Goal: Task Accomplishment & Management: Manage account settings

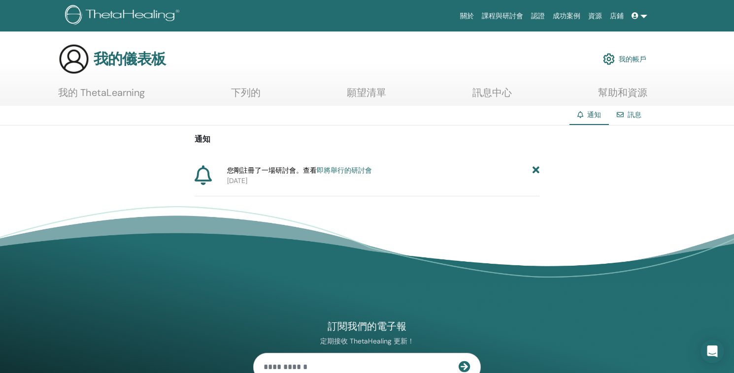
click at [335, 187] on div "您剛註冊了一場研討會。查看 即將舉行的研討會 2025年9月22日" at bounding box center [366, 180] width 345 height 31
click at [338, 170] on font "即將舉行的研討會" at bounding box center [344, 170] width 55 height 9
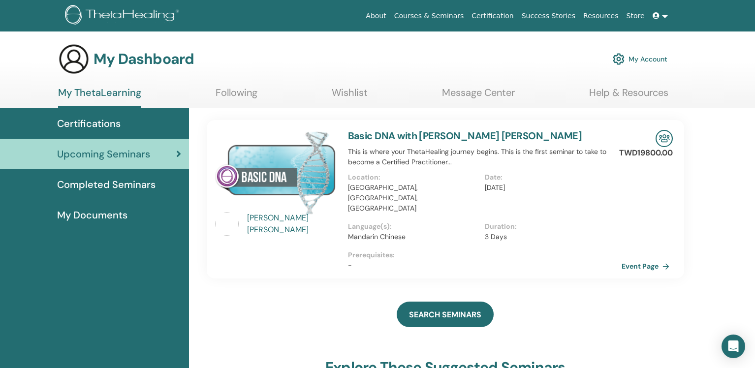
click at [701, 72] on div "My Dashboard My Account" at bounding box center [394, 59] width 721 height 32
click at [627, 57] on link "My Account" at bounding box center [640, 59] width 55 height 22
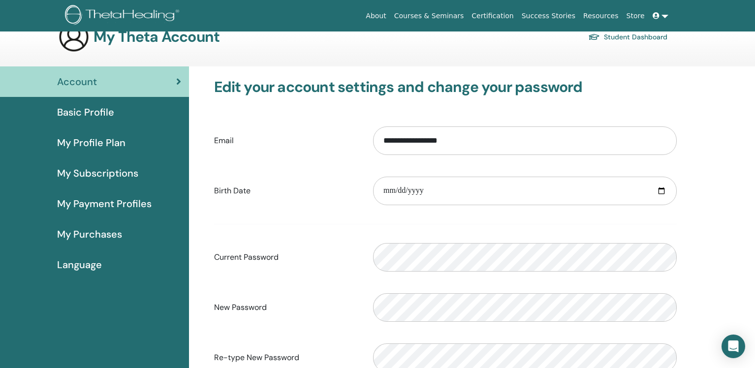
scroll to position [18, 0]
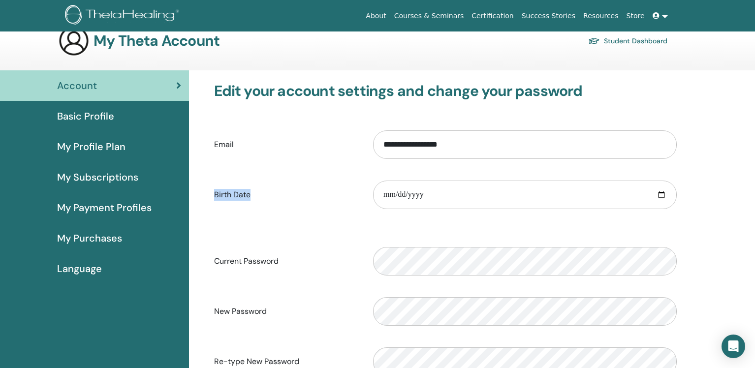
drag, startPoint x: 211, startPoint y: 194, endPoint x: 252, endPoint y: 191, distance: 40.5
click at [252, 191] on label "Birth Date" at bounding box center [286, 195] width 159 height 19
click at [272, 193] on label "Birth Date" at bounding box center [286, 195] width 159 height 19
click at [373, 159] on input "**********" at bounding box center [525, 144] width 304 height 29
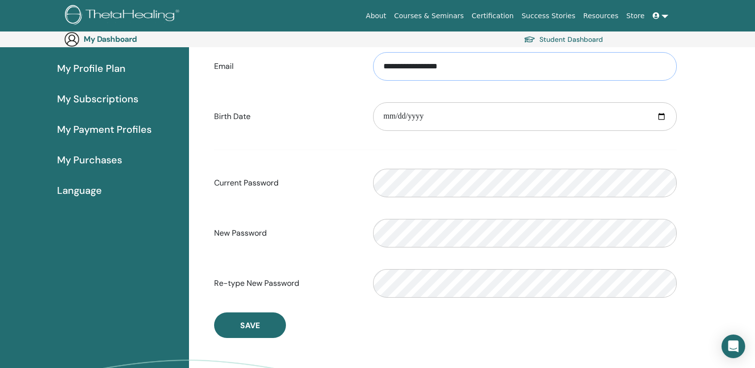
scroll to position [119, 0]
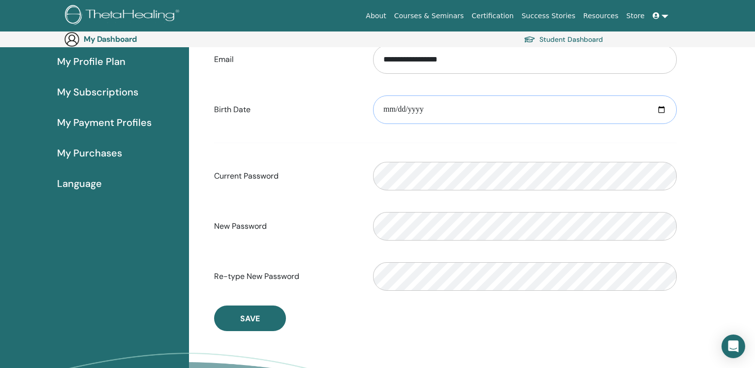
click at [421, 114] on input "date" at bounding box center [525, 110] width 304 height 29
click at [669, 110] on input "date" at bounding box center [525, 110] width 304 height 29
click at [658, 107] on input "date" at bounding box center [525, 110] width 304 height 29
click at [661, 115] on input "date" at bounding box center [525, 110] width 304 height 29
click at [660, 110] on input "date" at bounding box center [525, 110] width 304 height 29
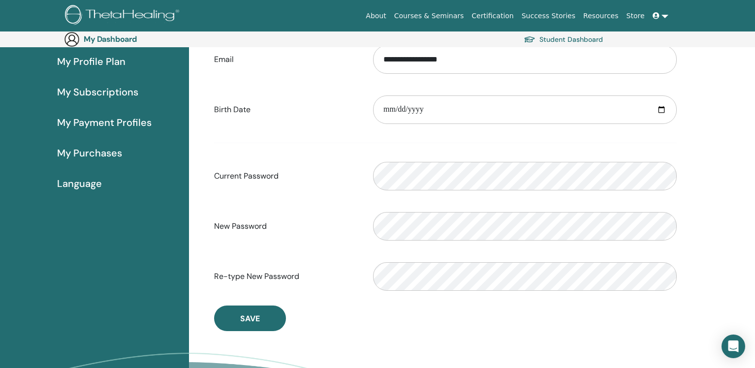
click at [238, 119] on div "Birth Date Please provide a valid date" at bounding box center [446, 110] width 478 height 42
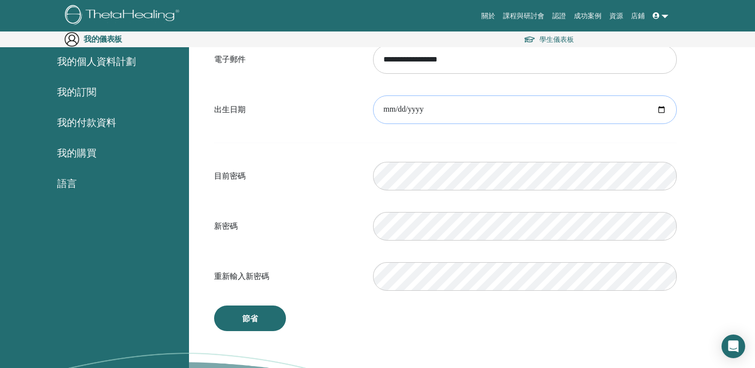
click at [463, 103] on input "date" at bounding box center [525, 110] width 304 height 29
click at [661, 109] on input "date" at bounding box center [525, 110] width 304 height 29
type input "**********"
click at [711, 151] on div "**********" at bounding box center [472, 218] width 567 height 466
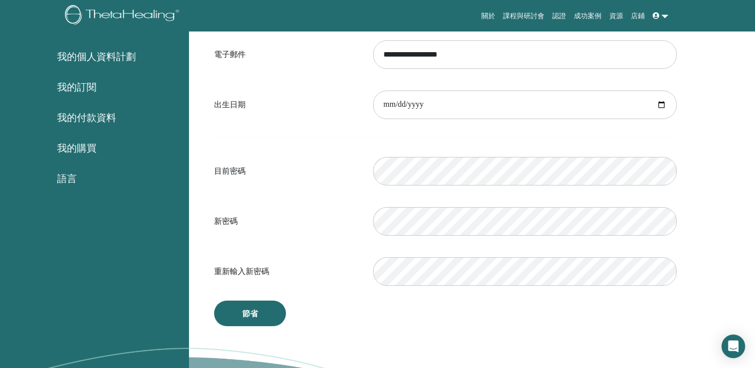
scroll to position [238, 0]
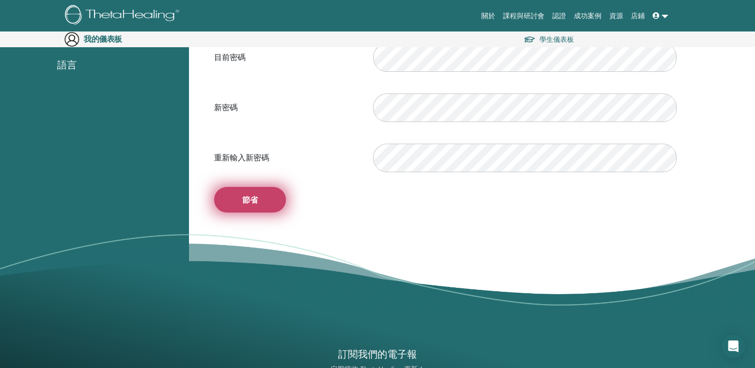
click at [242, 202] on font "節省" at bounding box center [250, 200] width 16 height 10
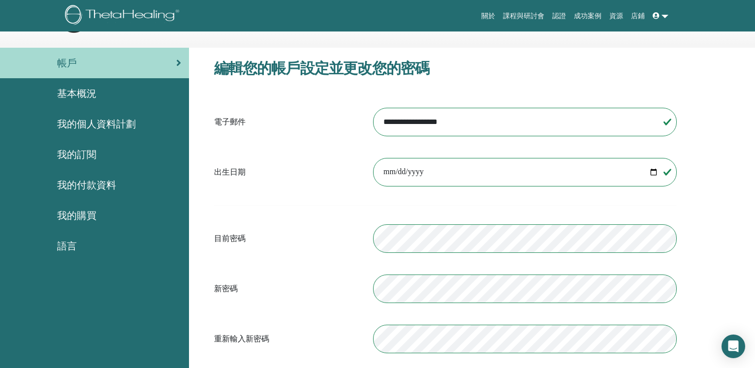
scroll to position [0, 0]
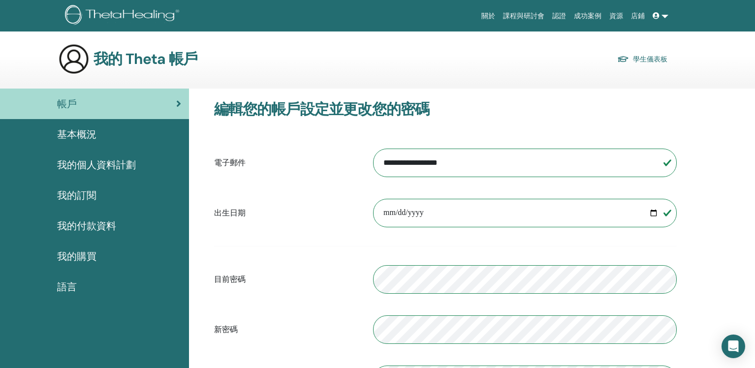
click at [99, 134] on div "基本概況" at bounding box center [94, 134] width 173 height 15
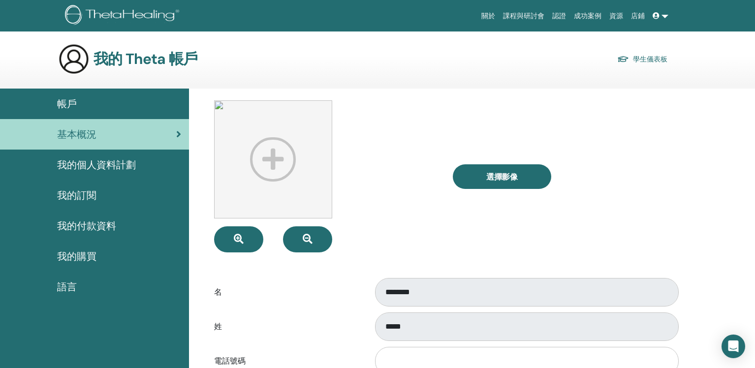
click at [90, 161] on font "我的個人資料計劃" at bounding box center [96, 165] width 79 height 13
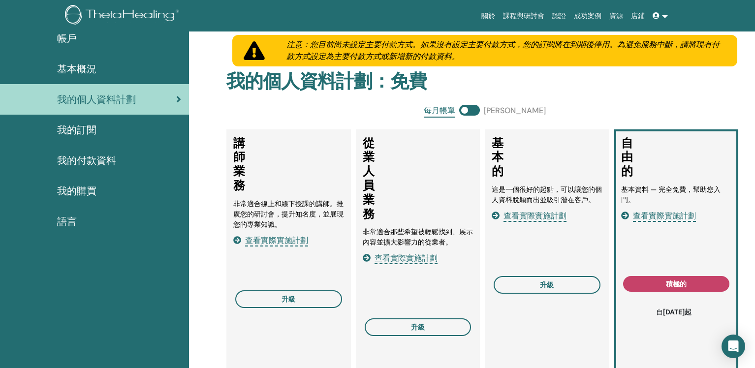
scroll to position [94, 0]
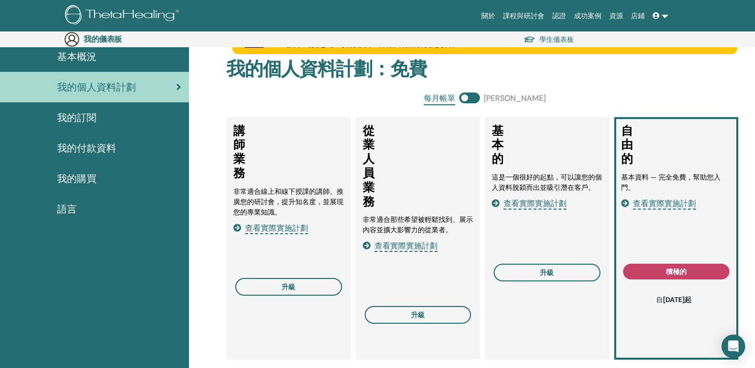
click at [78, 121] on font "我的訂閱" at bounding box center [76, 117] width 39 height 13
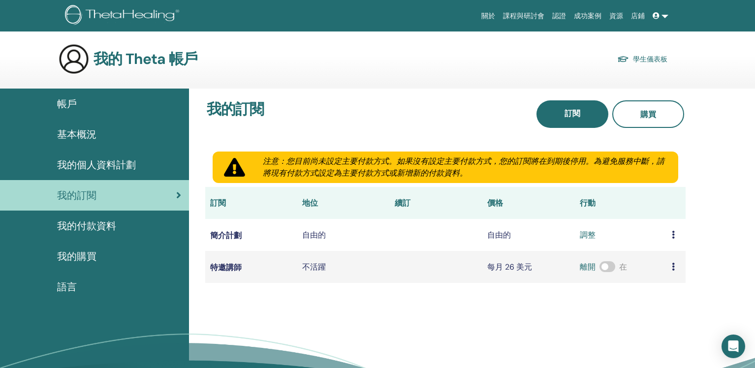
click at [99, 226] on font "我的付款資料" at bounding box center [86, 226] width 59 height 13
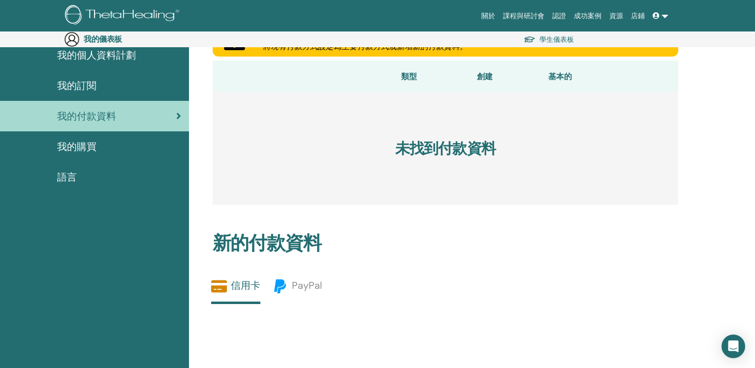
scroll to position [1, 0]
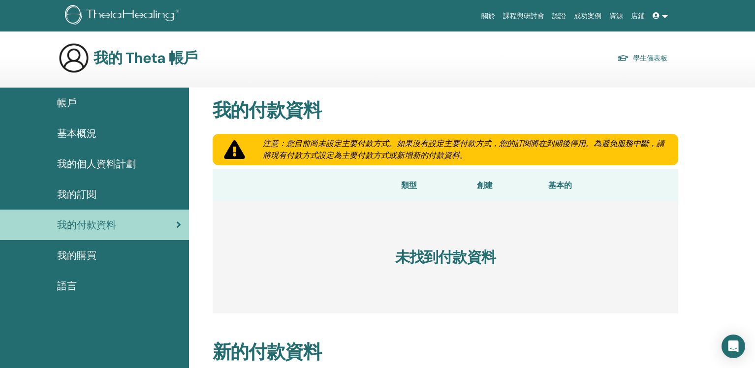
click at [99, 252] on div "我的購買" at bounding box center [94, 255] width 173 height 15
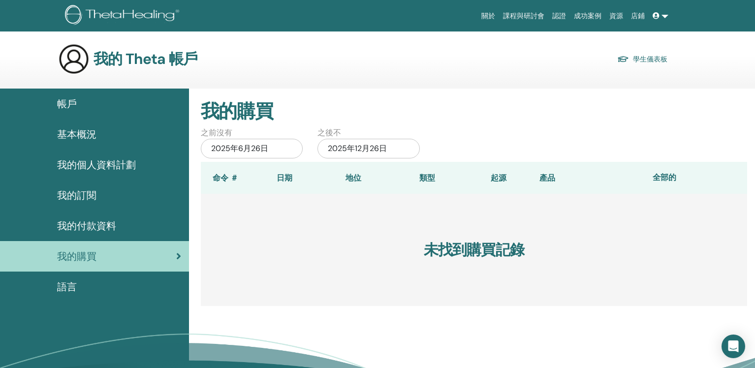
click at [76, 277] on link "語言" at bounding box center [94, 287] width 189 height 31
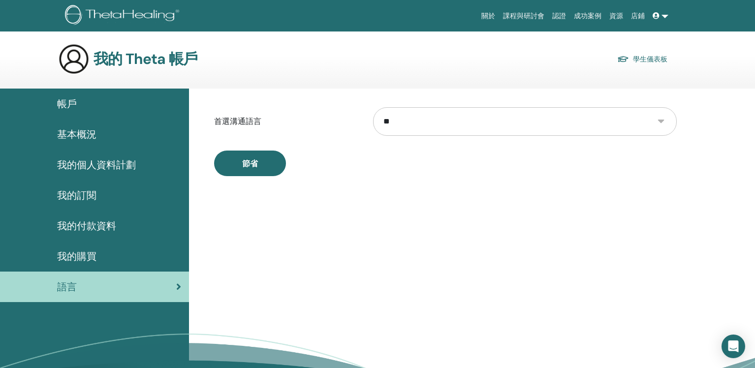
click at [444, 128] on select "** ** **** *** **** ** **** **** *** *** ***** ***** *** ****** *** *** *** ***…" at bounding box center [525, 121] width 304 height 29
select select "***"
click at [373, 107] on select "** ** **** *** **** ** **** **** *** *** ***** ***** *** ****** *** *** *** ***…" at bounding box center [525, 121] width 304 height 29
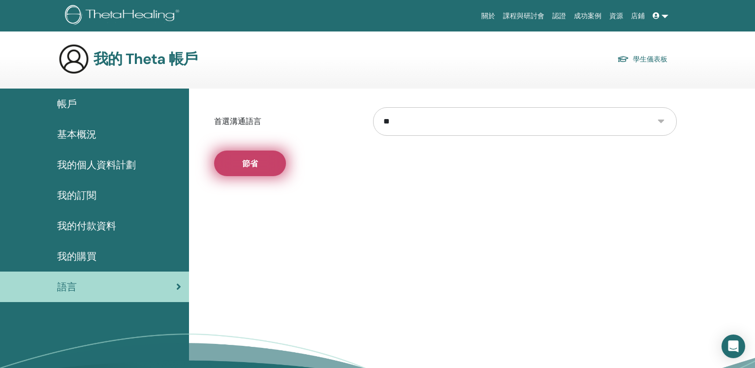
click at [270, 166] on button "節省" at bounding box center [250, 164] width 72 height 26
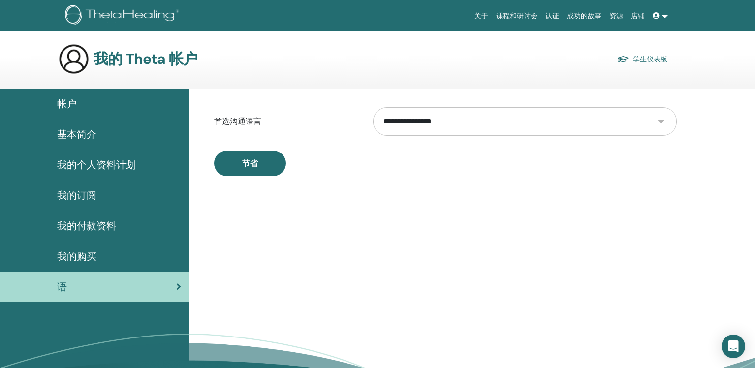
click at [94, 102] on div "帐户" at bounding box center [94, 103] width 173 height 15
